Goal: Navigation & Orientation: Find specific page/section

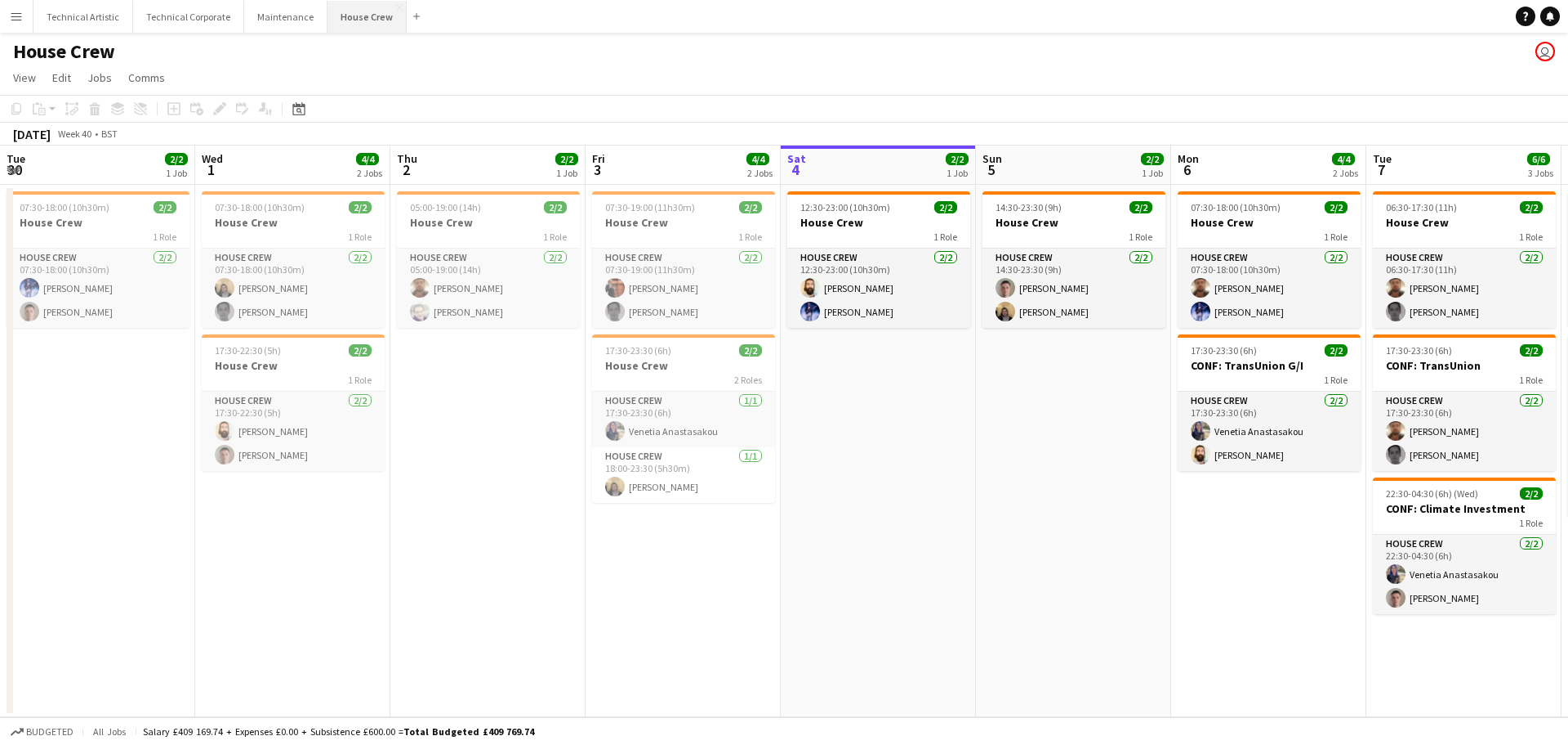
scroll to position [0, 390]
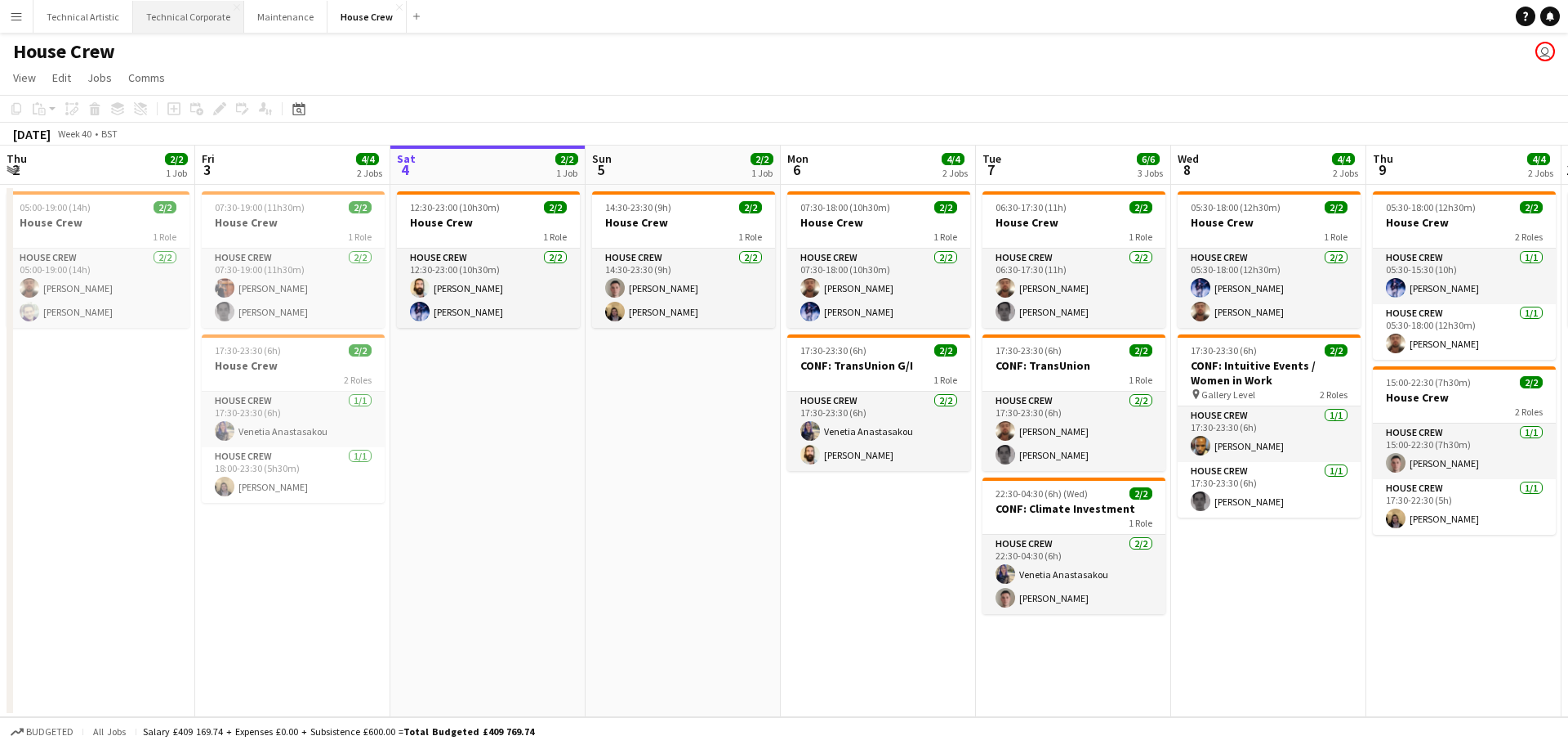
click at [169, 25] on button "Technical Corporate Close" at bounding box center [188, 17] width 111 height 32
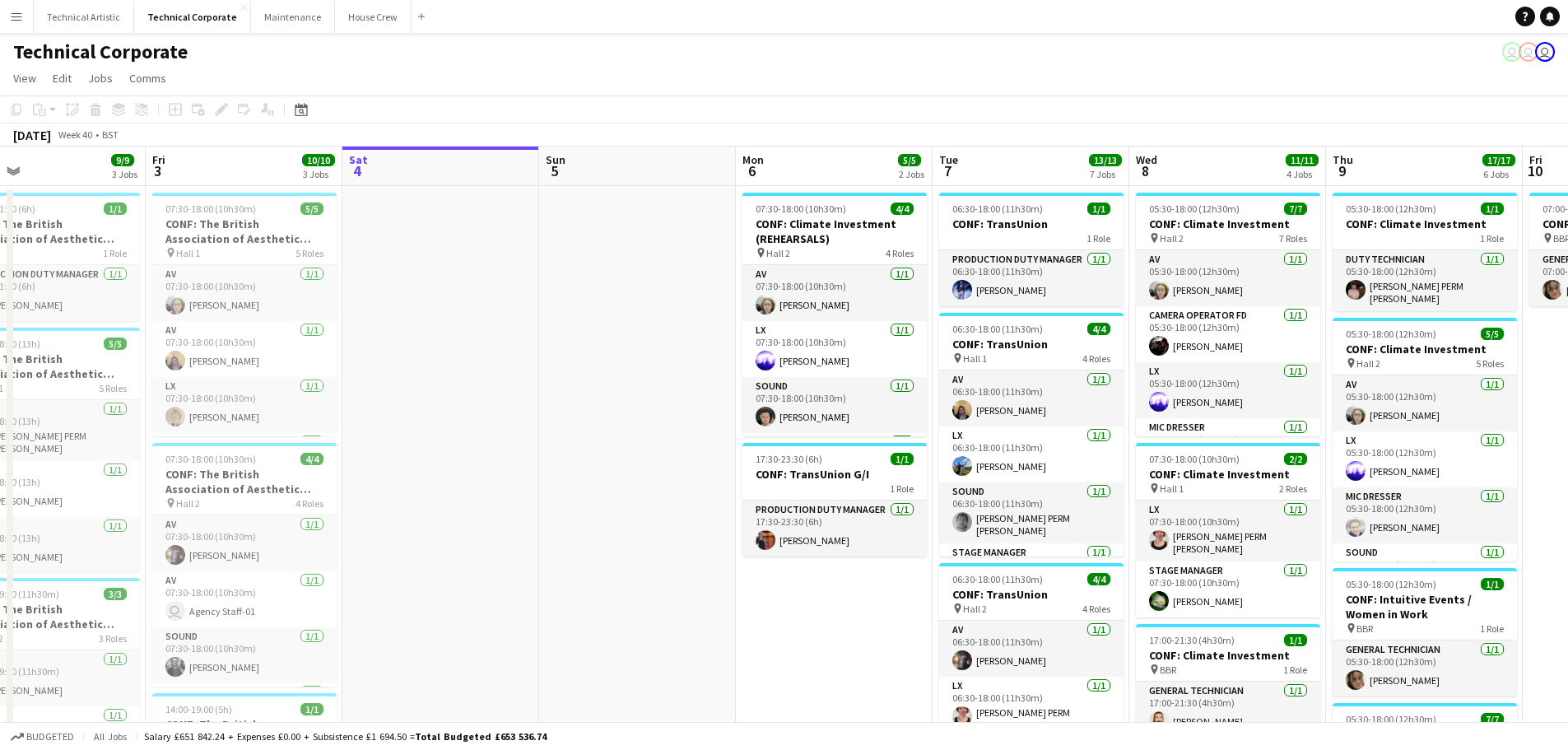
scroll to position [0, 432]
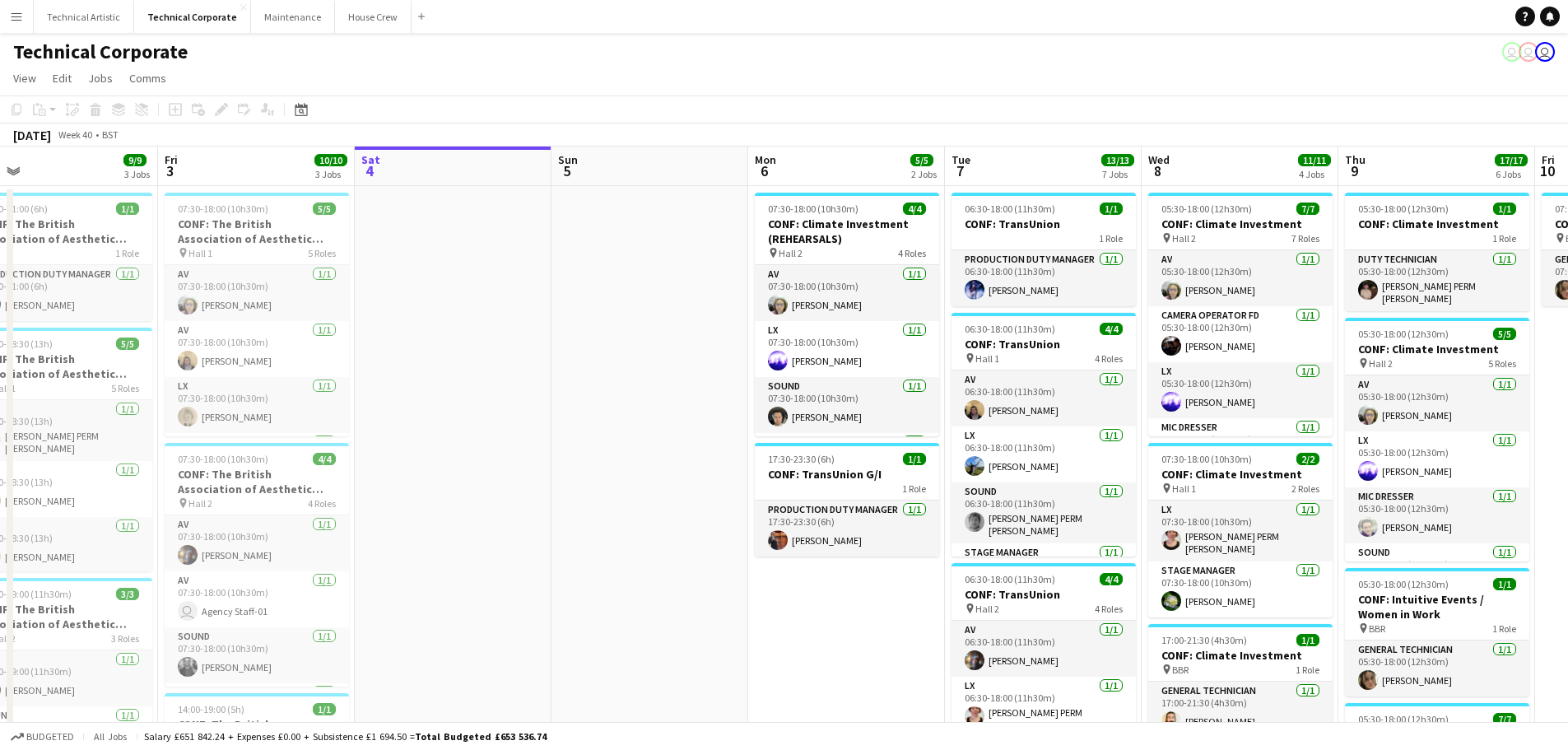
drag, startPoint x: 312, startPoint y: 308, endPoint x: 470, endPoint y: 316, distance: 158.2
click at [470, 316] on app-calendar-viewport "Tue 30 9/9 3 Jobs Wed 1 9/9 4 Jobs Thu 2 9/9 3 Jobs Fri 3 10/10 3 Jobs Sat 4 Su…" at bounding box center [784, 744] width 1568 height 1195
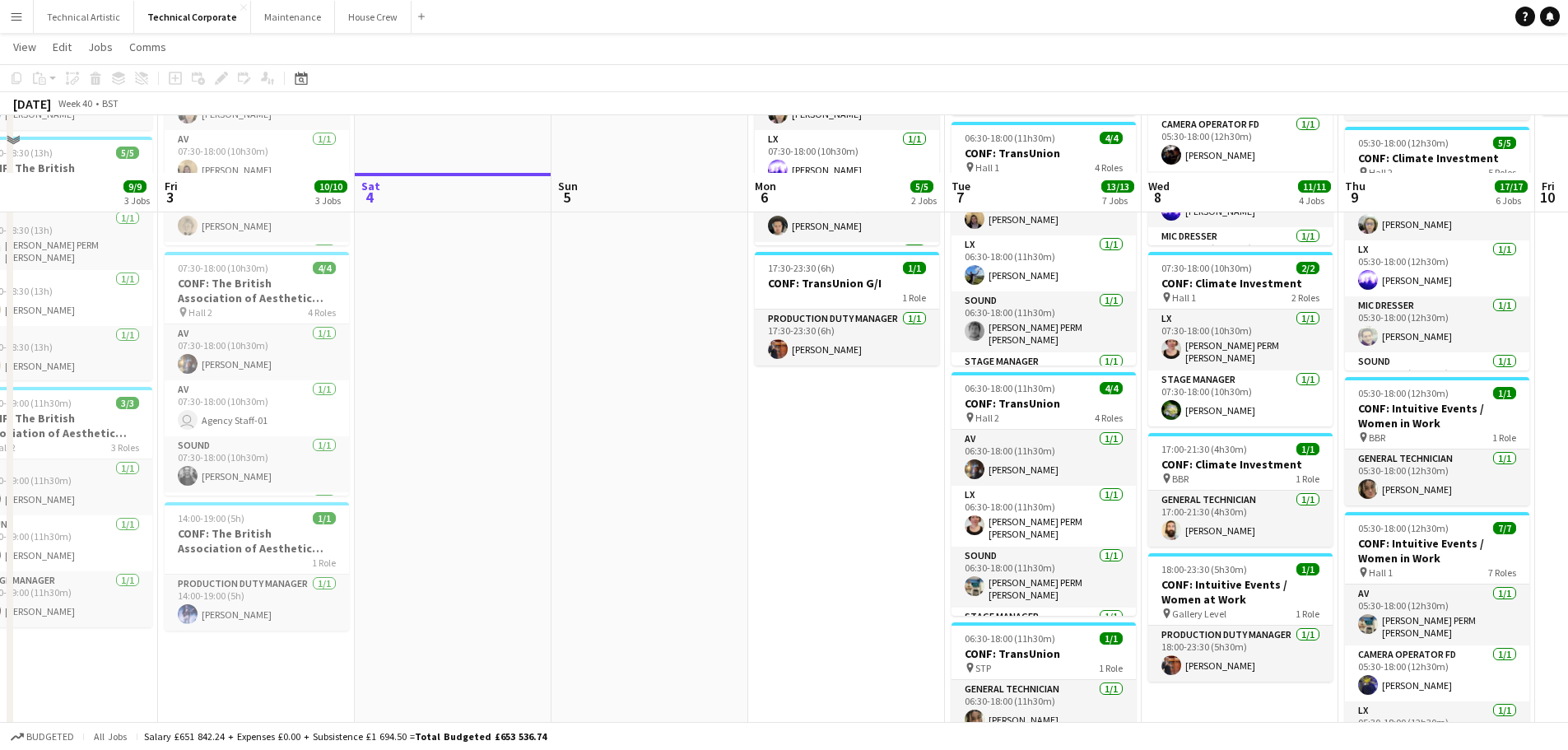
scroll to position [164, 0]
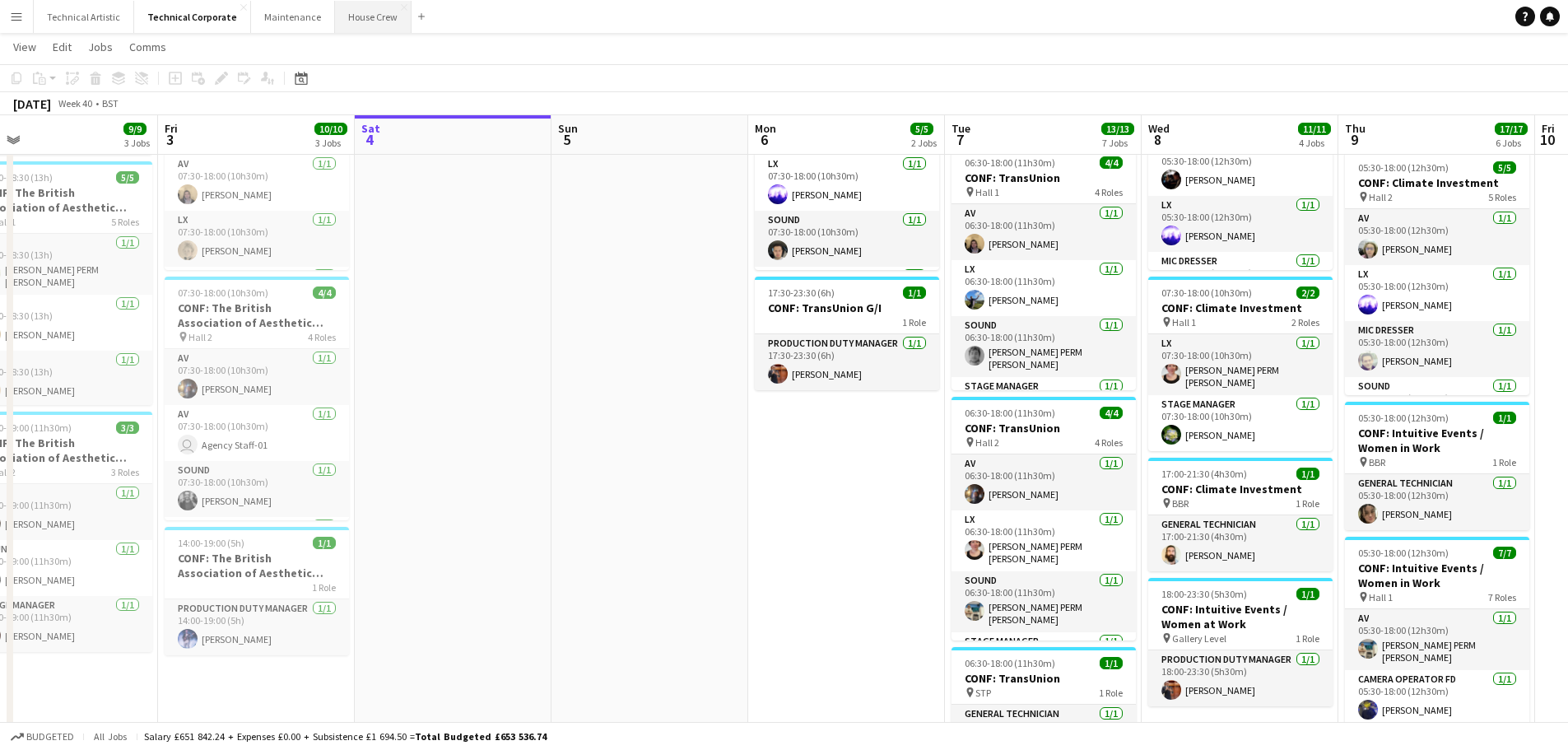
click at [371, 26] on button "House Crew Close" at bounding box center [374, 17] width 77 height 32
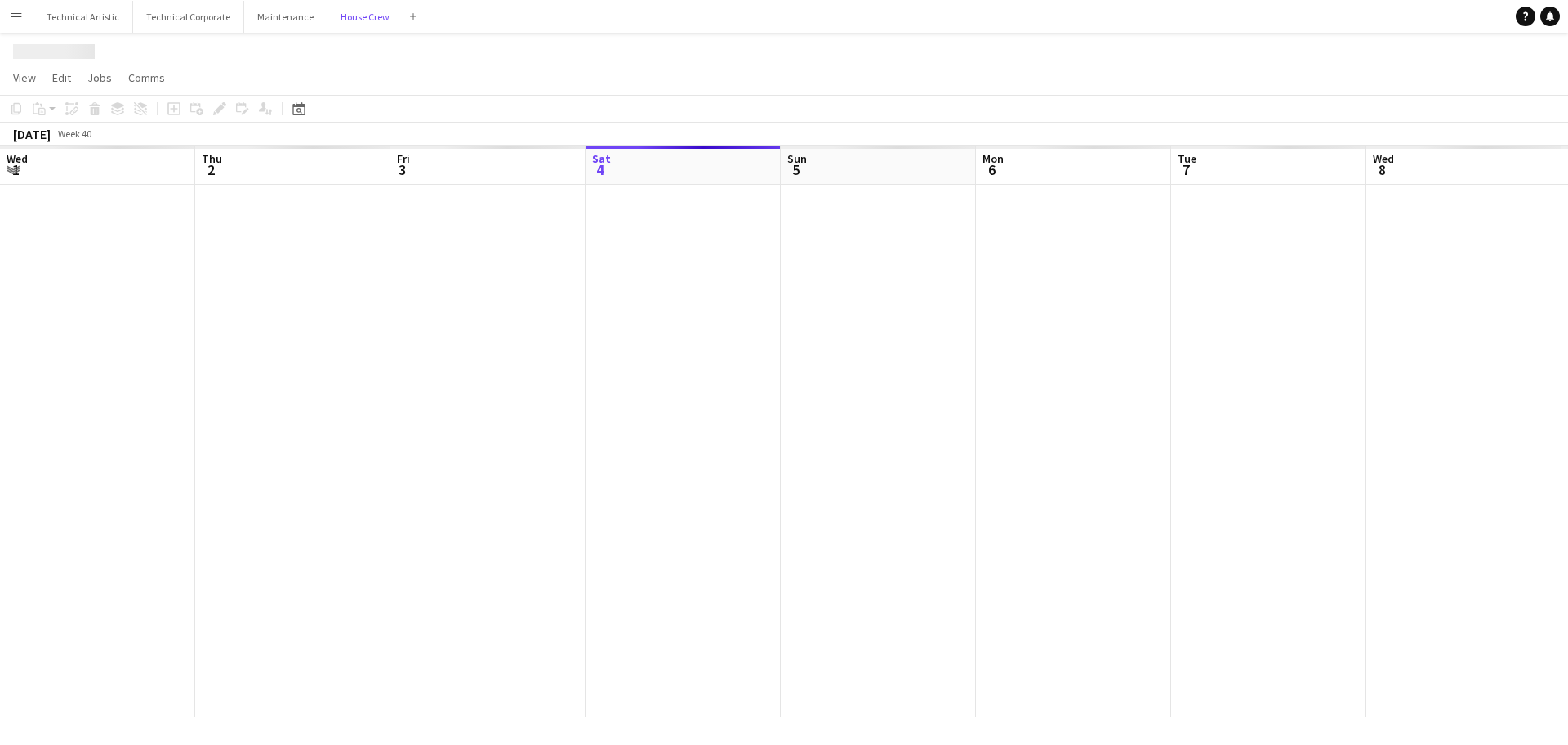
scroll to position [0, 390]
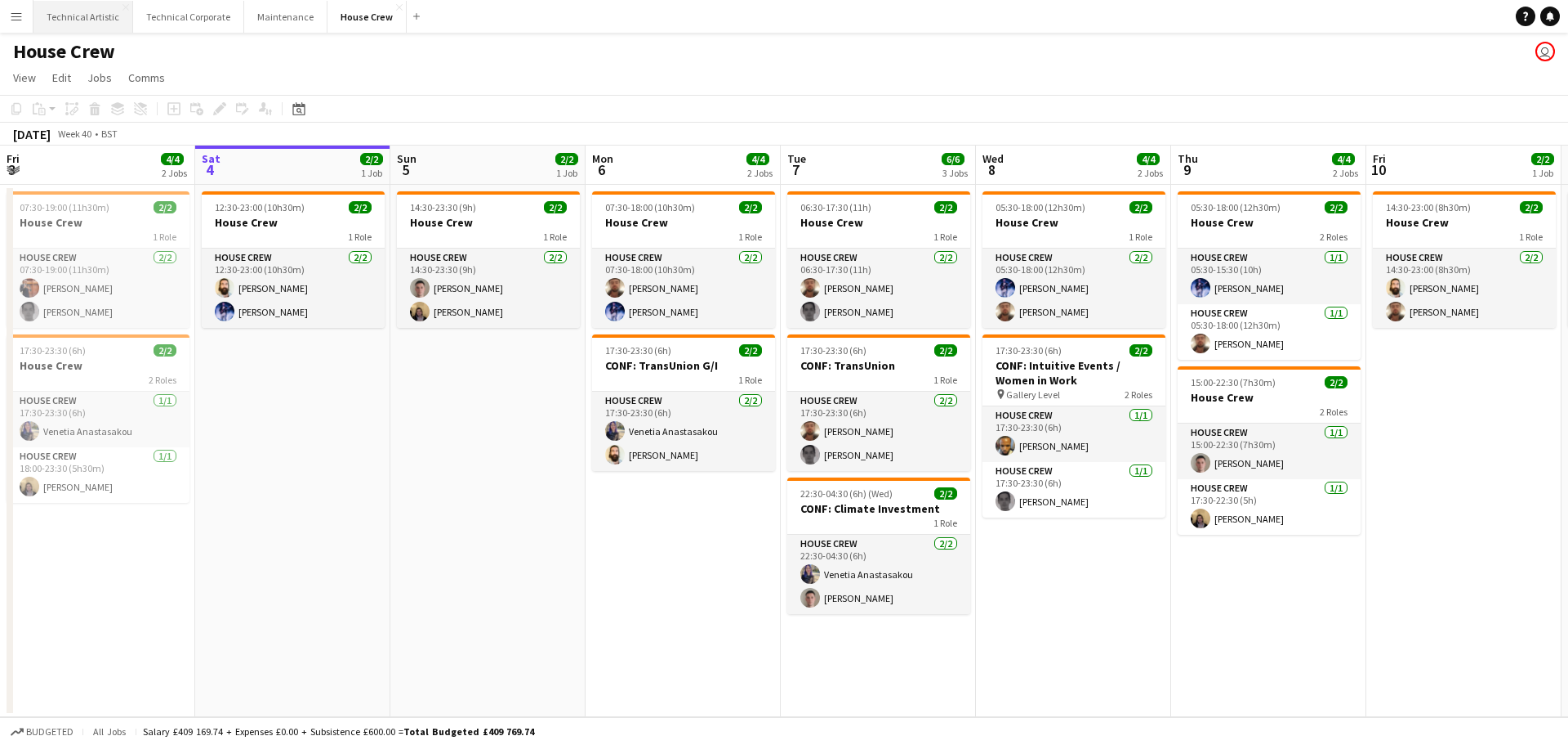
click at [100, 21] on button "Technical Artistic Close" at bounding box center [83, 17] width 99 height 32
